Goal: Entertainment & Leisure: Consume media (video, audio)

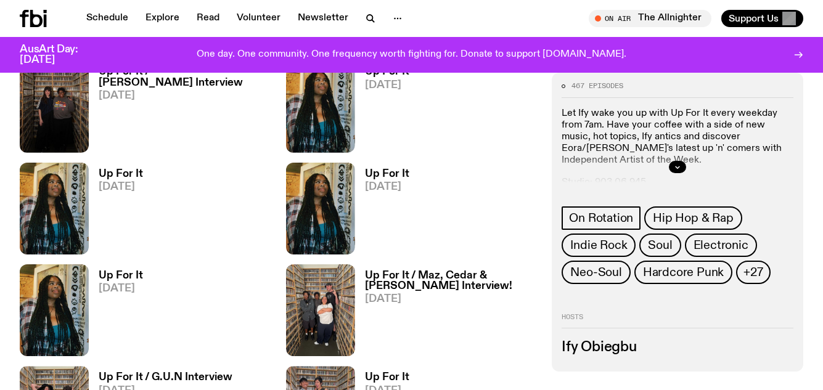
scroll to position [1356, 0]
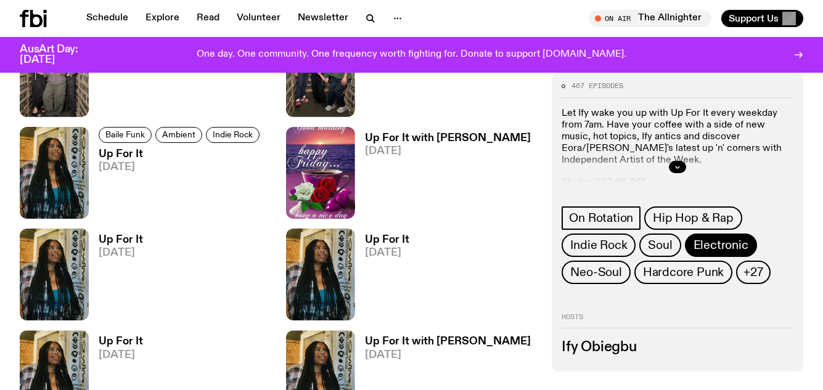
click at [703, 242] on span "Electronic" at bounding box center [720, 245] width 55 height 14
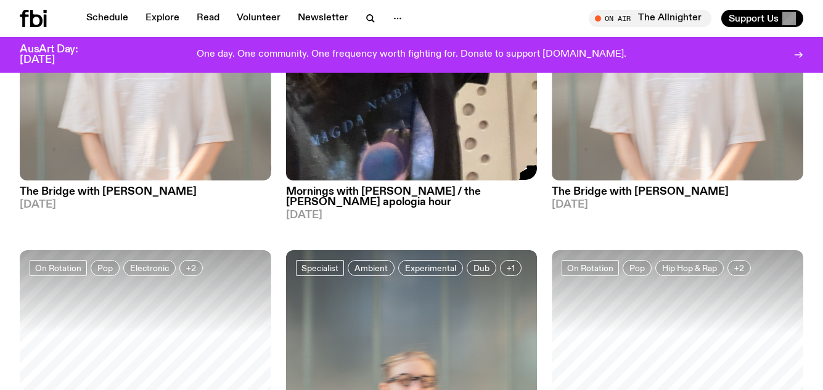
scroll to position [332, 0]
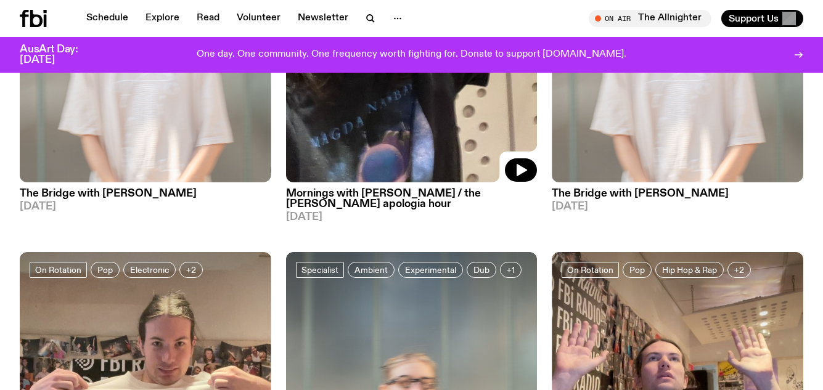
click at [453, 150] on img at bounding box center [411, 14] width 251 height 335
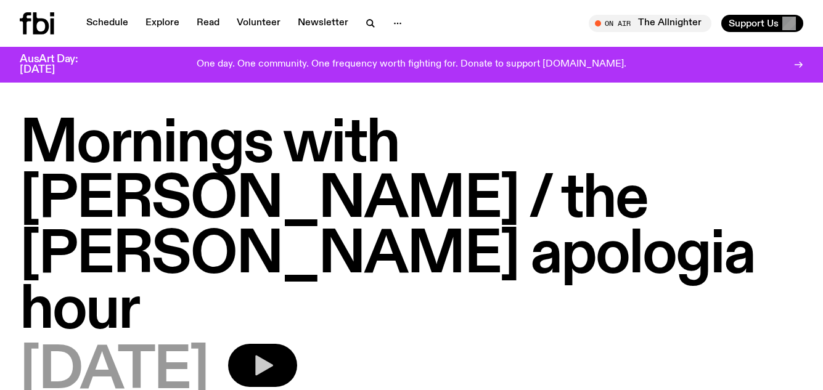
click at [273, 356] on icon "button" at bounding box center [264, 366] width 18 height 20
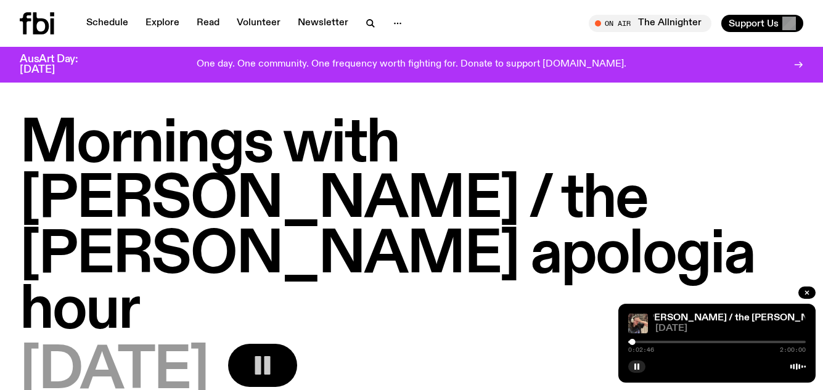
click at [261, 356] on rect "button" at bounding box center [258, 365] width 6 height 18
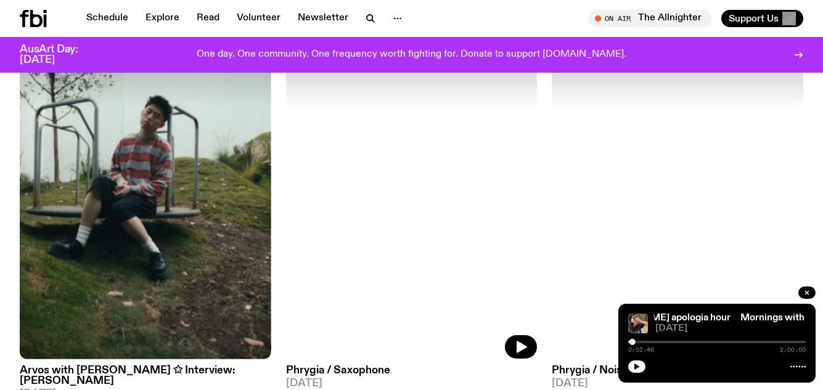
scroll to position [2388, 0]
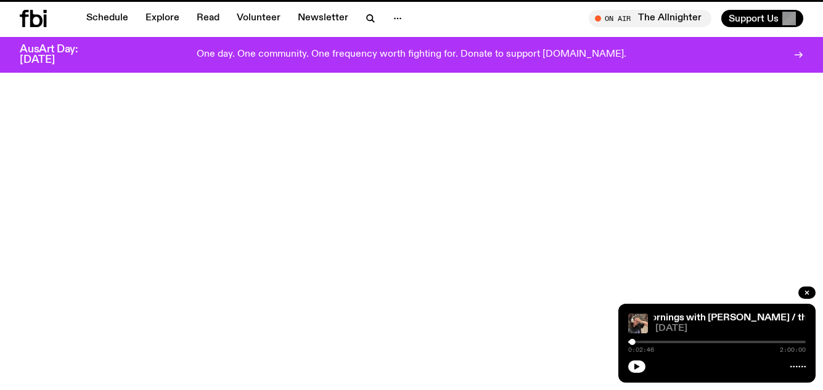
scroll to position [1356, 0]
